Goal: Check status: Check status

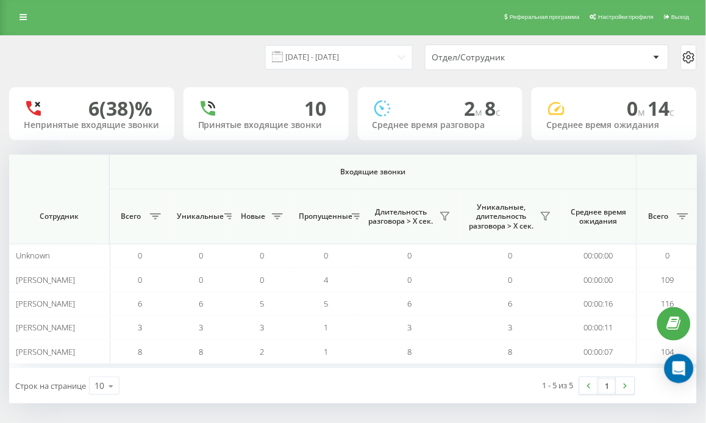
scroll to position [0, 1013]
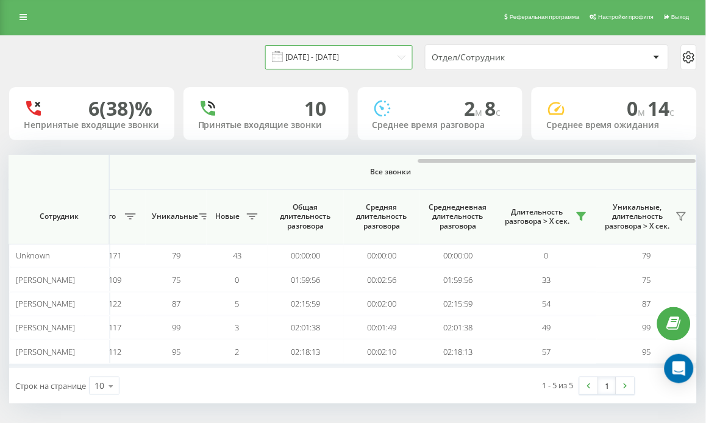
click at [318, 54] on input "[DATE] - [DATE]" at bounding box center [339, 57] width 148 height 24
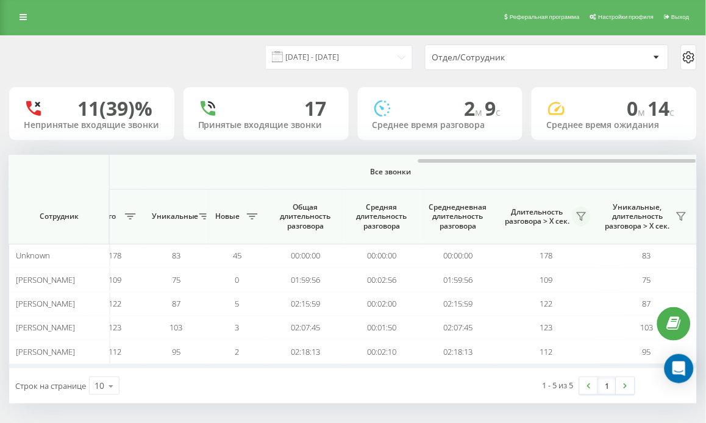
click at [576, 208] on button at bounding box center [582, 217] width 18 height 20
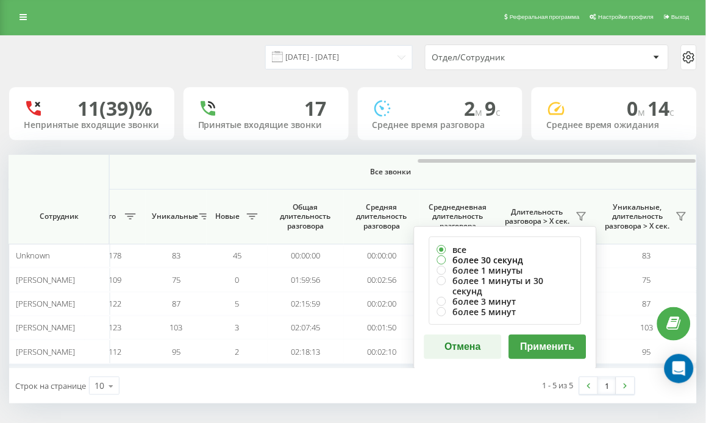
click at [490, 255] on label "более 30 секунд" at bounding box center [505, 260] width 137 height 10
radio input "true"
click at [546, 344] on button "Применить" at bounding box center [547, 347] width 77 height 24
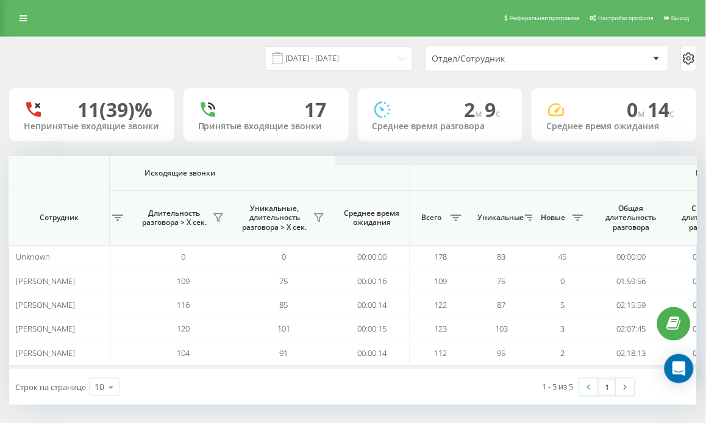
click at [678, 165] on div at bounding box center [679, 160] width 688 height 9
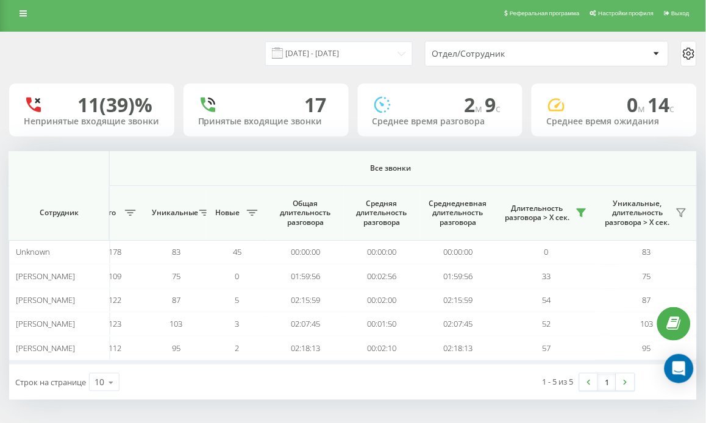
scroll to position [6, 0]
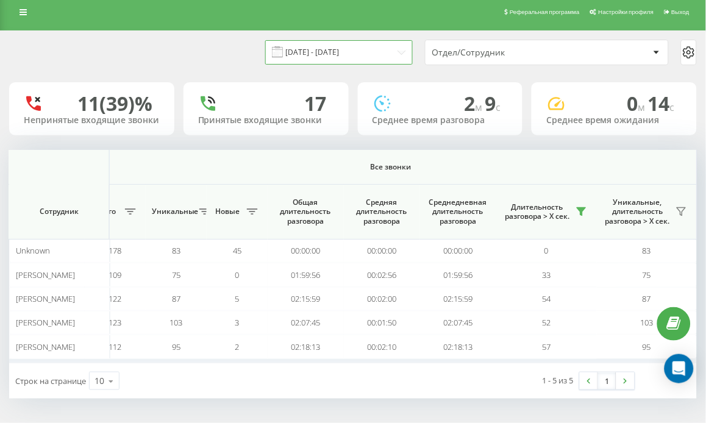
click at [318, 59] on input "[DATE] - [DATE]" at bounding box center [339, 52] width 148 height 24
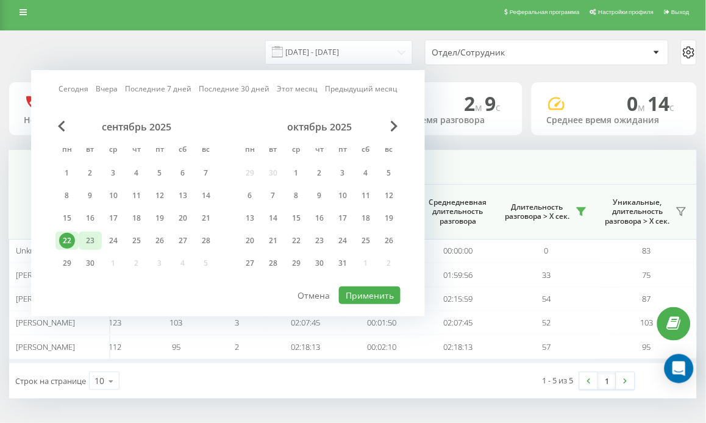
click at [84, 239] on div "23" at bounding box center [90, 241] width 16 height 16
click at [355, 288] on button "Применить" at bounding box center [370, 296] width 62 height 18
type input "23.09.2025 - 23.09.2025"
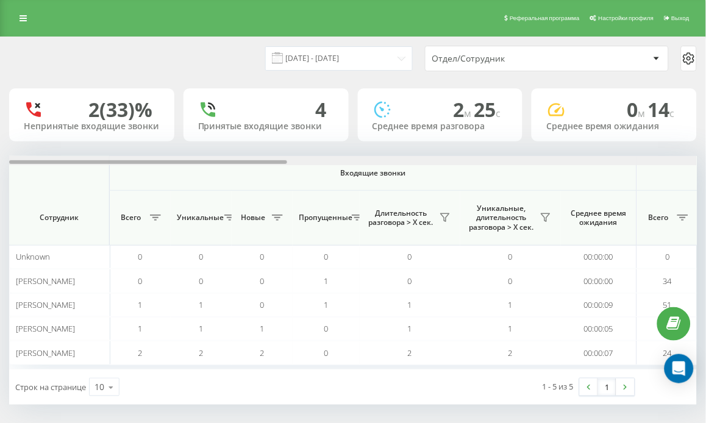
click at [663, 160] on div at bounding box center [353, 160] width 688 height 9
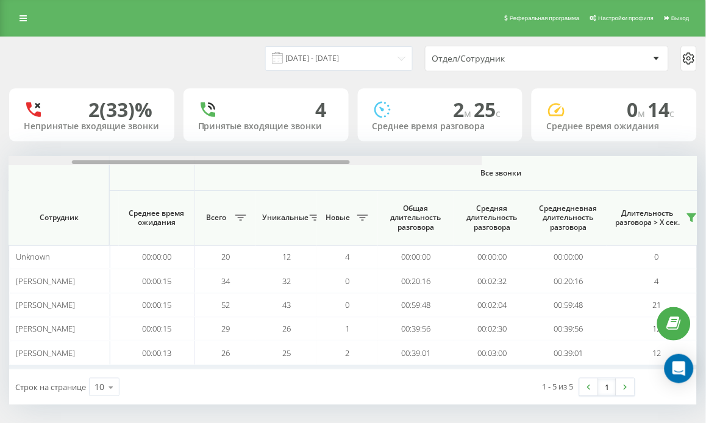
click at [483, 160] on div at bounding box center [138, 160] width 688 height 9
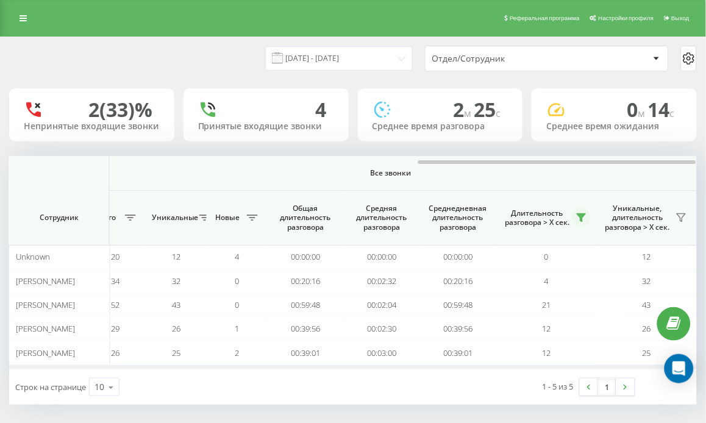
click at [580, 218] on icon at bounding box center [582, 218] width 10 height 10
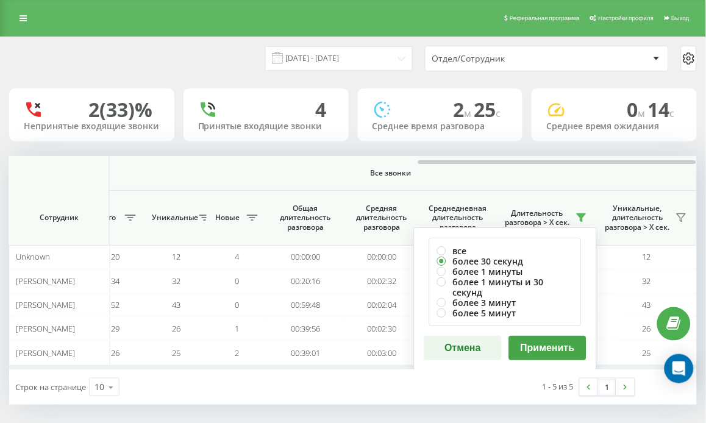
click at [459, 174] on span "Все звонки" at bounding box center [391, 173] width 541 height 10
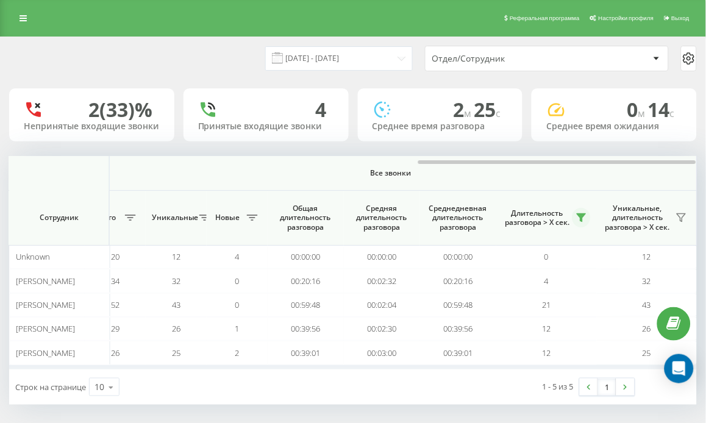
click at [576, 220] on button at bounding box center [582, 218] width 18 height 20
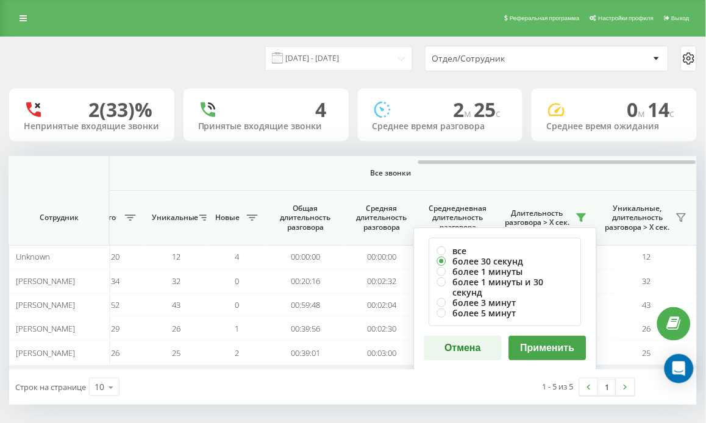
click at [480, 183] on th "Все звонки" at bounding box center [391, 173] width 613 height 35
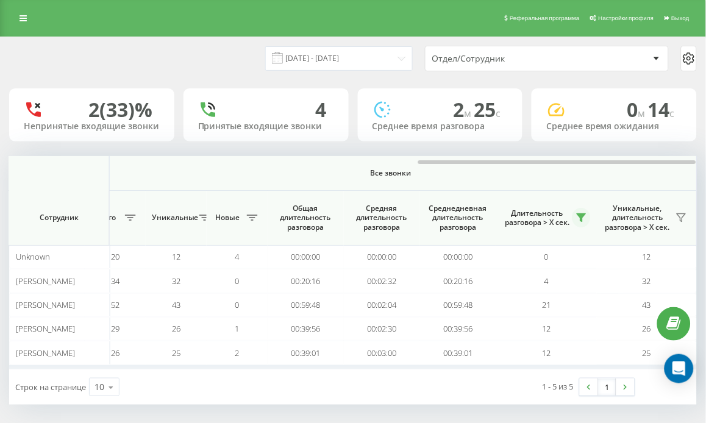
click at [580, 213] on icon at bounding box center [582, 218] width 10 height 10
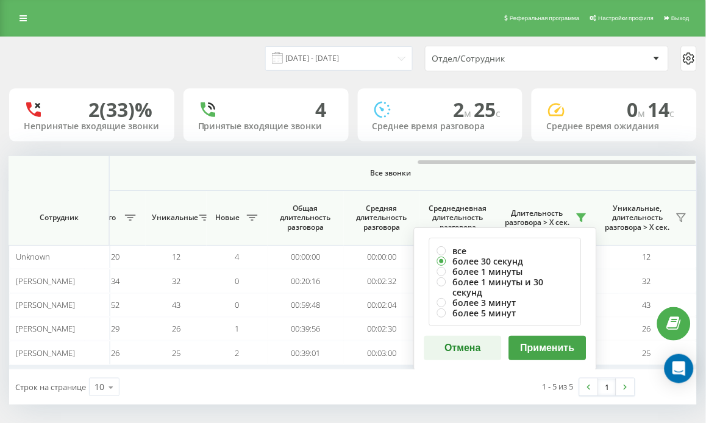
click at [530, 336] on button "Применить" at bounding box center [547, 348] width 77 height 24
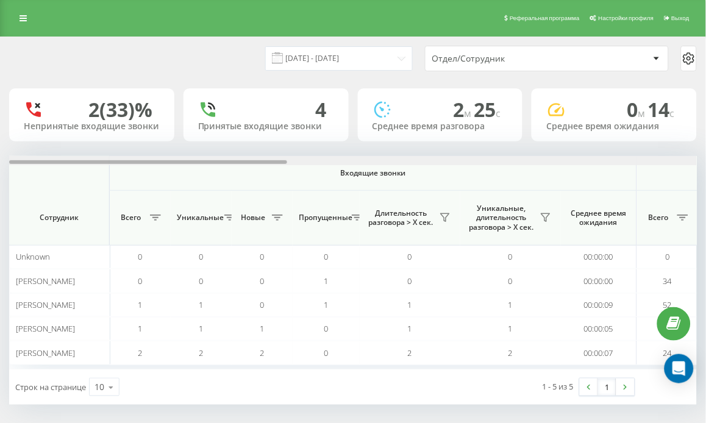
click at [659, 157] on div at bounding box center [353, 160] width 688 height 9
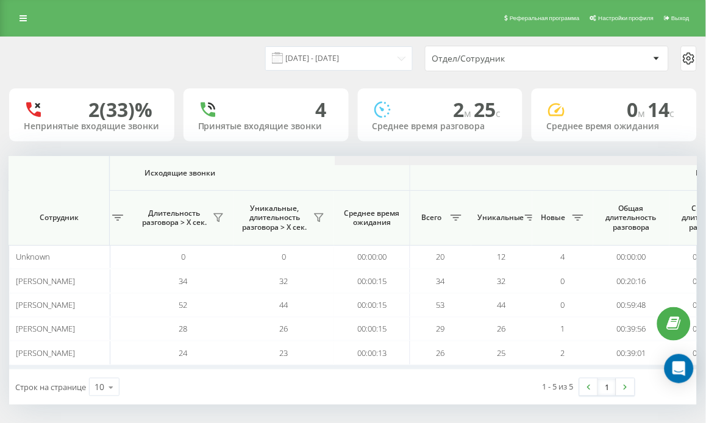
click at [659, 157] on div at bounding box center [679, 160] width 688 height 9
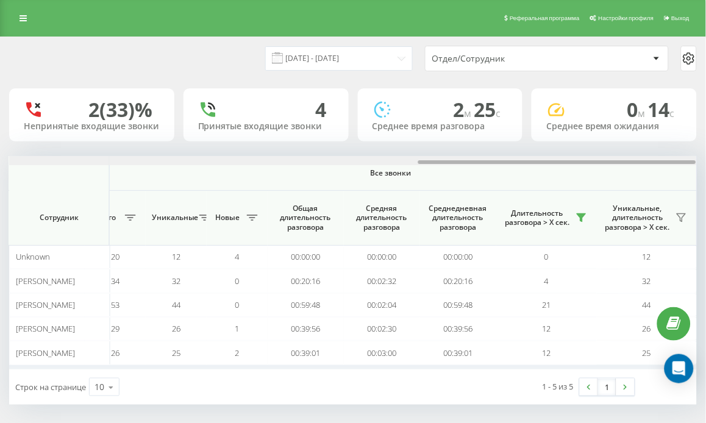
drag, startPoint x: 597, startPoint y: 163, endPoint x: 606, endPoint y: 160, distance: 10.1
click at [606, 160] on div at bounding box center [557, 162] width 278 height 4
